Goal: Complete application form: Complete application form

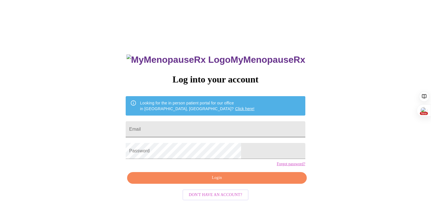
click at [199, 128] on input "Email" at bounding box center [215, 129] width 179 height 16
type input "[EMAIL_ADDRESS][DOMAIN_NAME]"
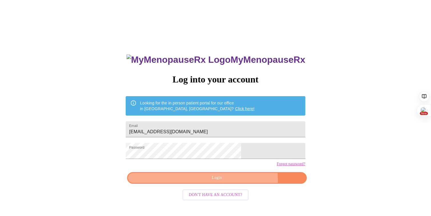
click at [234, 182] on span "Login" at bounding box center [217, 178] width 166 height 7
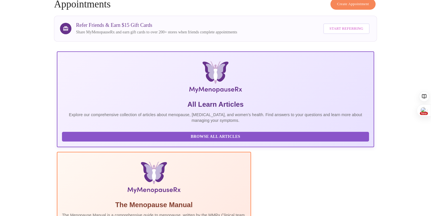
scroll to position [96, 0]
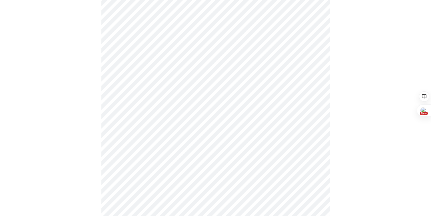
scroll to position [84, 0]
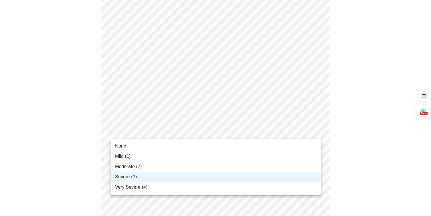
drag, startPoint x: 282, startPoint y: 160, endPoint x: 281, endPoint y: 166, distance: 6.4
click at [281, 167] on ul "None Mild (1) Moderate (2) Severe (3) Very Severe (4)" at bounding box center [216, 167] width 210 height 56
click at [281, 166] on li "Moderate (2)" at bounding box center [216, 167] width 210 height 10
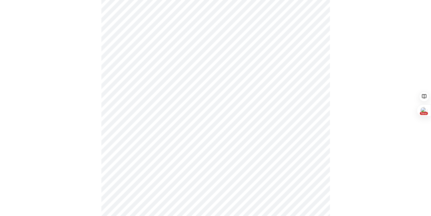
scroll to position [175, 0]
click at [312, 86] on body "MyMenopauseRx Appointments Messaging Labs Uploads Medications Community Refer a…" at bounding box center [215, 163] width 427 height 672
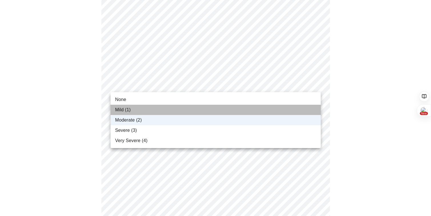
click at [294, 111] on li "Mild (1)" at bounding box center [216, 110] width 210 height 10
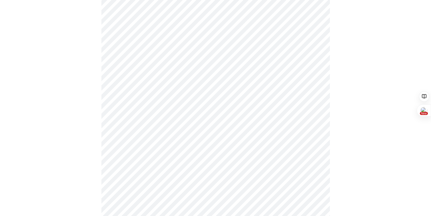
click at [313, 84] on body "MyMenopauseRx Appointments Messaging Labs Uploads Medications Community Refer a…" at bounding box center [215, 163] width 427 height 672
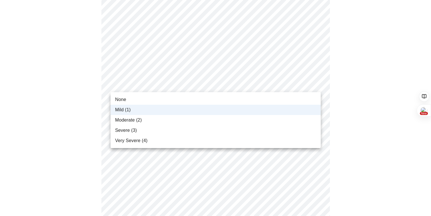
click at [299, 120] on li "Moderate (2)" at bounding box center [216, 120] width 210 height 10
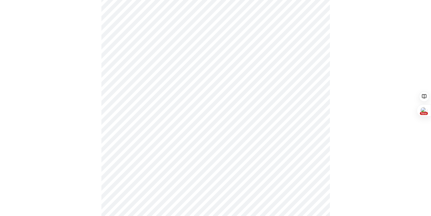
scroll to position [203, 0]
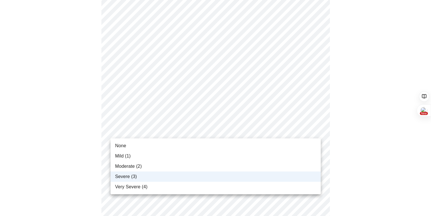
click at [315, 132] on body "MyMenopauseRx Appointments Messaging Labs Uploads Medications Community Refer a…" at bounding box center [215, 135] width 427 height 672
click at [304, 167] on li "Moderate (2)" at bounding box center [216, 166] width 210 height 10
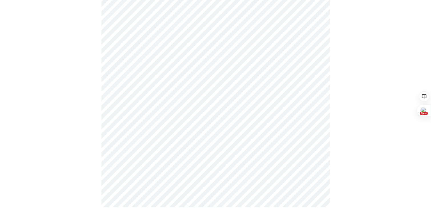
scroll to position [0, 0]
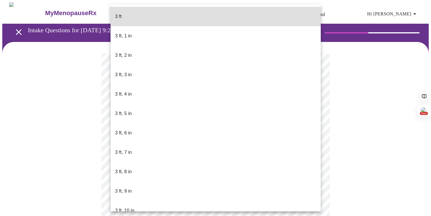
click at [135, 163] on body "MyMenopauseRx Appointments Messaging Labs Uploads Medications Community Refer a…" at bounding box center [215, 154] width 427 height 305
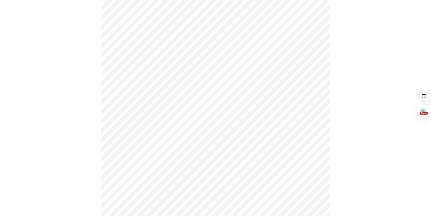
scroll to position [1512, 0]
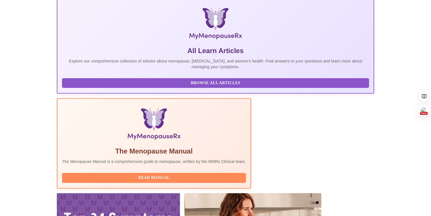
scroll to position [96, 0]
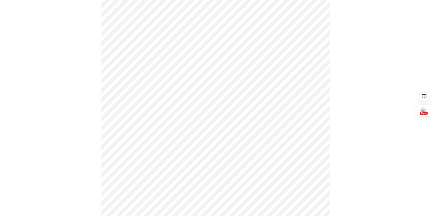
scroll to position [1493, 0]
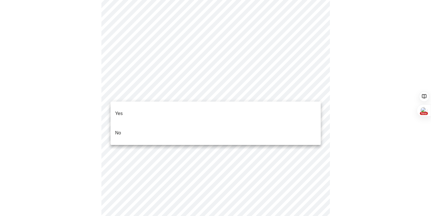
click at [131, 123] on li "No" at bounding box center [216, 132] width 210 height 19
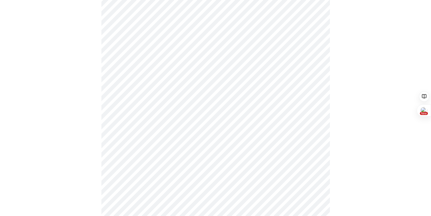
scroll to position [342, 0]
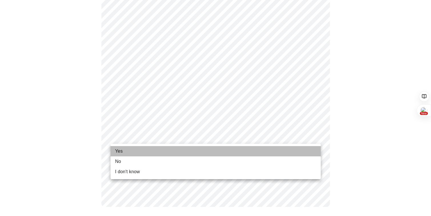
click at [224, 152] on li "Yes" at bounding box center [216, 151] width 210 height 10
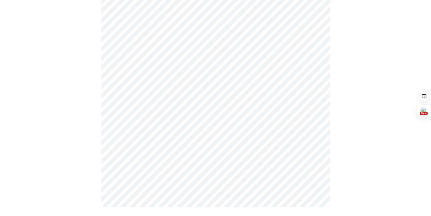
scroll to position [0, 0]
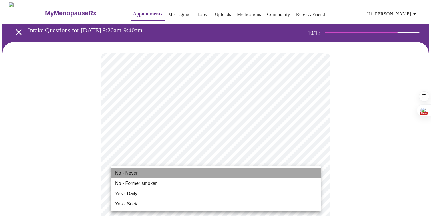
click at [195, 176] on li "No - Never" at bounding box center [216, 173] width 210 height 10
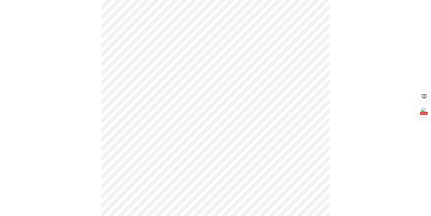
scroll to position [436, 0]
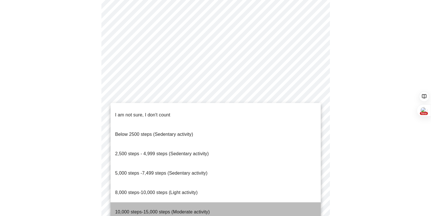
click at [198, 210] on span "10,000 steps-15,000 steps (Moderate activity)" at bounding box center [162, 212] width 95 height 5
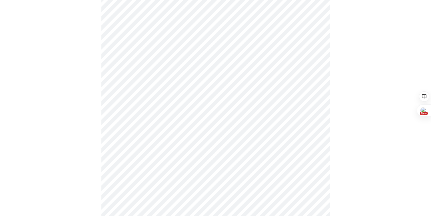
scroll to position [474, 0]
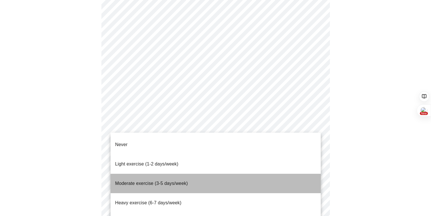
click at [253, 177] on li "Moderate exercise (3-5 days/week)" at bounding box center [216, 183] width 210 height 19
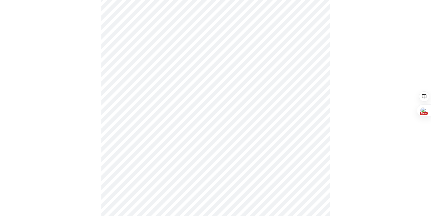
scroll to position [510, 0]
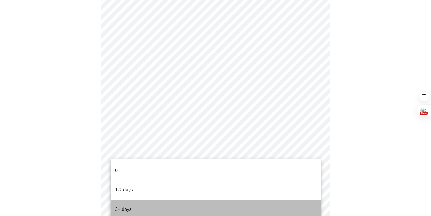
click at [278, 200] on li "3+ days" at bounding box center [216, 209] width 210 height 19
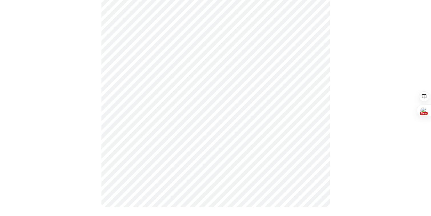
scroll to position [0, 0]
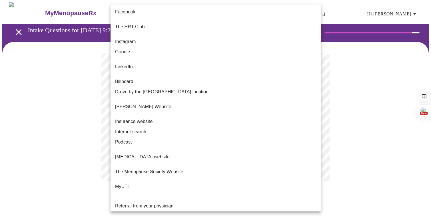
click at [295, 119] on body "MyMenopauseRx Appointments Messaging Labs Uploads Medications Community Refer a…" at bounding box center [215, 97] width 427 height 190
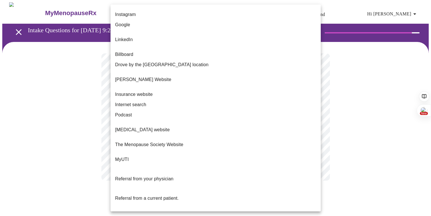
click at [183, 100] on li "Internet search" at bounding box center [216, 105] width 210 height 10
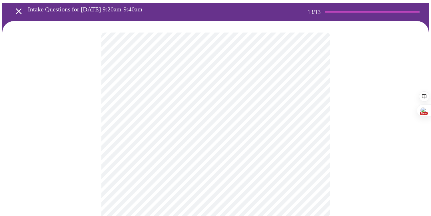
scroll to position [21, 0]
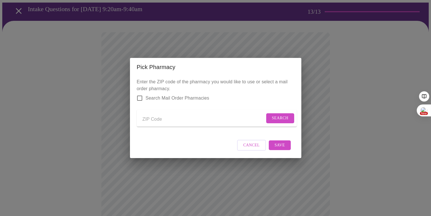
click at [152, 115] on input "Send a message to your care team" at bounding box center [204, 119] width 122 height 9
type input "47906"
click at [283, 115] on span "Search" at bounding box center [280, 118] width 17 height 7
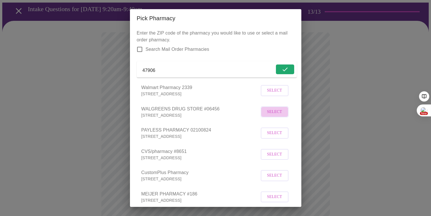
click at [280, 116] on span "Select" at bounding box center [274, 112] width 15 height 7
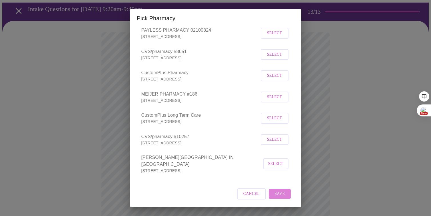
click at [281, 193] on span "Save" at bounding box center [280, 194] width 10 height 7
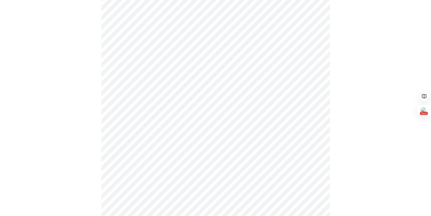
scroll to position [117, 0]
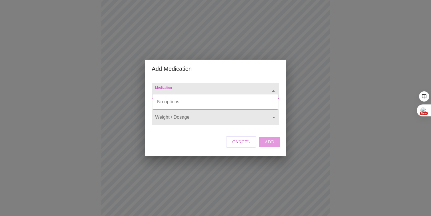
click at [232, 89] on input "Medication" at bounding box center [207, 94] width 107 height 11
type input "[MEDICAL_DATA]"
click at [251, 119] on body "MyMenopauseRx Appointments Messaging Labs Uploads Medications Community Refer a…" at bounding box center [215, 100] width 427 height 430
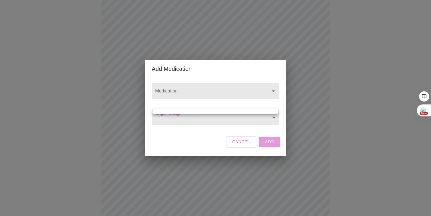
click at [199, 152] on div at bounding box center [215, 108] width 431 height 216
click at [182, 116] on body "MyMenopauseRx Appointments Messaging Labs Uploads Medications Community Refer a…" at bounding box center [215, 100] width 427 height 430
click at [183, 122] on div at bounding box center [215, 108] width 431 height 216
click at [193, 119] on body "MyMenopauseRx Appointments Messaging Labs Uploads Medications Community Refer a…" at bounding box center [215, 100] width 427 height 430
click at [242, 155] on div at bounding box center [215, 108] width 431 height 216
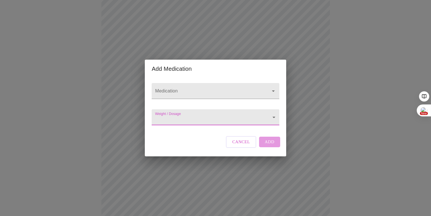
click at [246, 146] on span "Cancel" at bounding box center [241, 141] width 18 height 7
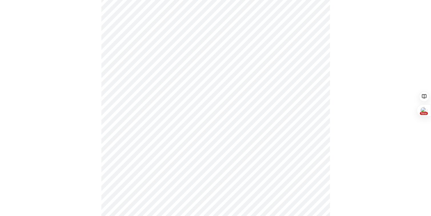
scroll to position [213, 0]
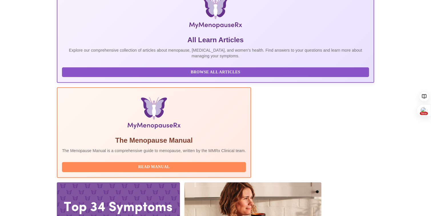
scroll to position [96, 0]
